Goal: Information Seeking & Learning: Find specific fact

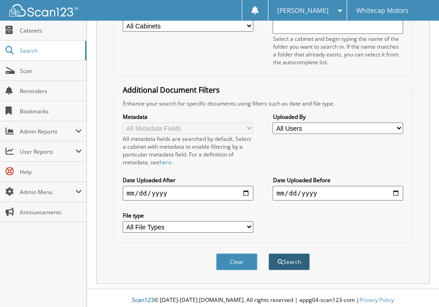
type input "hunter"
click at [287, 255] on button "Search" at bounding box center [288, 261] width 41 height 17
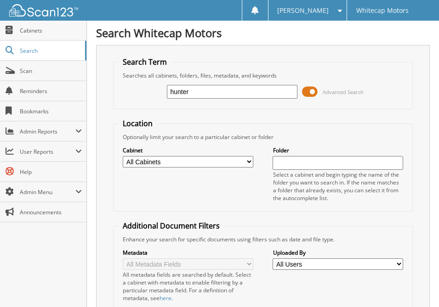
click at [237, 90] on input "hunter" at bounding box center [232, 92] width 130 height 14
drag, startPoint x: 237, startPoint y: 90, endPoint x: 147, endPoint y: 91, distance: 89.6
click at [147, 91] on div "hunter Advanced Search" at bounding box center [262, 91] width 289 height 25
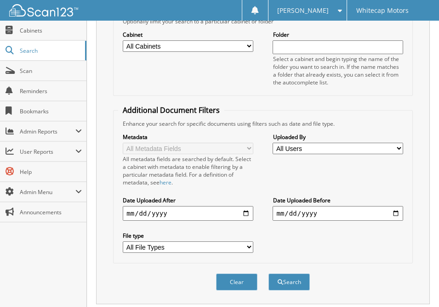
scroll to position [184, 0]
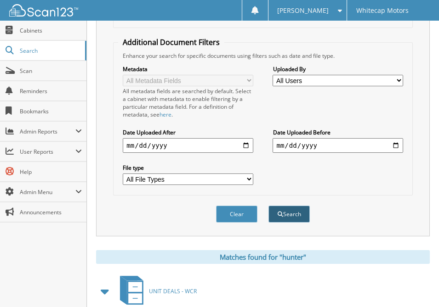
type input "equipment"
click at [293, 208] on button "Search" at bounding box center [288, 214] width 41 height 17
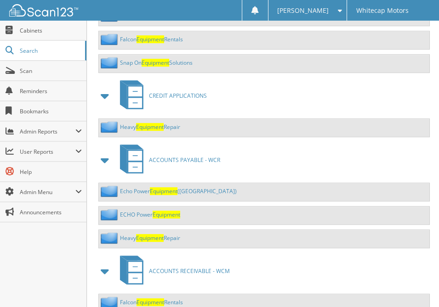
scroll to position [1628, 0]
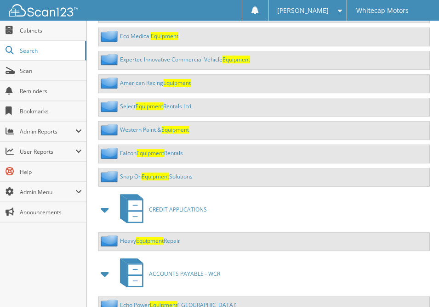
click at [147, 204] on icon at bounding box center [131, 208] width 34 height 34
